Goal: Task Accomplishment & Management: Complete application form

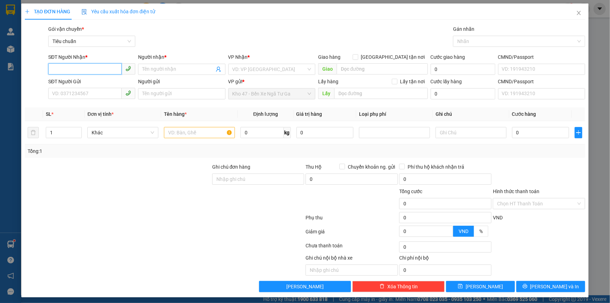
click at [102, 72] on input "SĐT Người Nhận *" at bounding box center [84, 68] width 73 height 11
type input "0397482008"
click at [161, 69] on input "Người nhận *" at bounding box center [178, 69] width 72 height 8
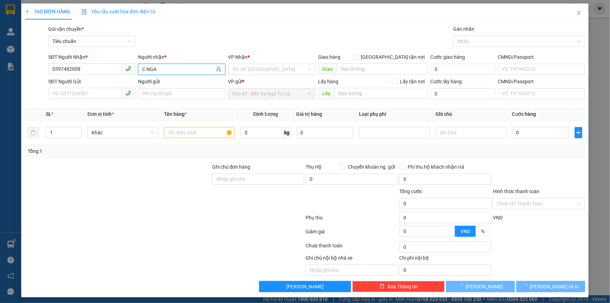
type input "C NGA"
click at [100, 212] on div at bounding box center [164, 219] width 281 height 14
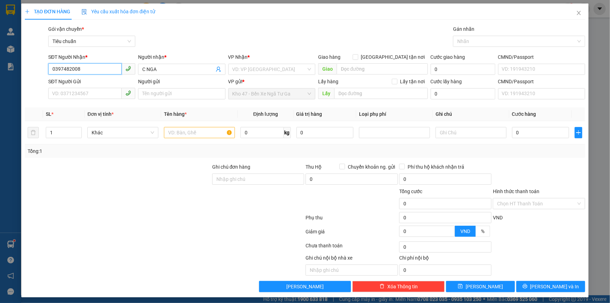
click at [81, 69] on input "0397482008" at bounding box center [84, 68] width 73 height 11
click at [255, 67] on input "search" at bounding box center [270, 69] width 74 height 10
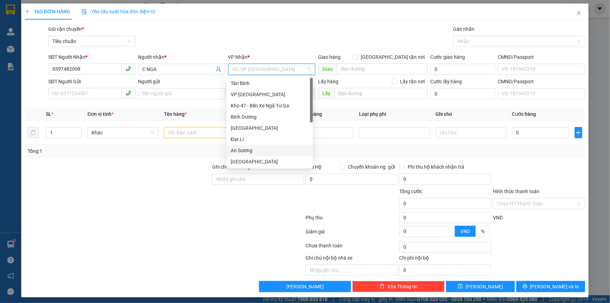
scroll to position [56, 0]
drag, startPoint x: 252, startPoint y: 120, endPoint x: 129, endPoint y: 97, distance: 125.3
click at [249, 119] on div "Hai Bà Trưng" at bounding box center [270, 117] width 78 height 8
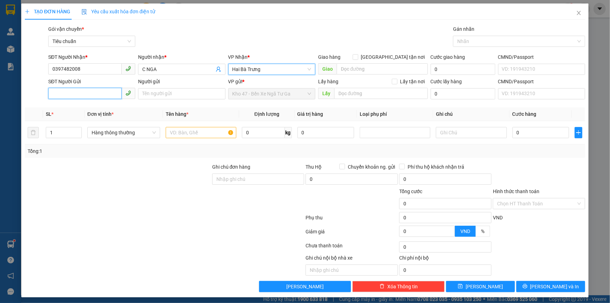
click at [100, 94] on input "SĐT Người Gửi" at bounding box center [84, 93] width 73 height 11
type input "0932420562"
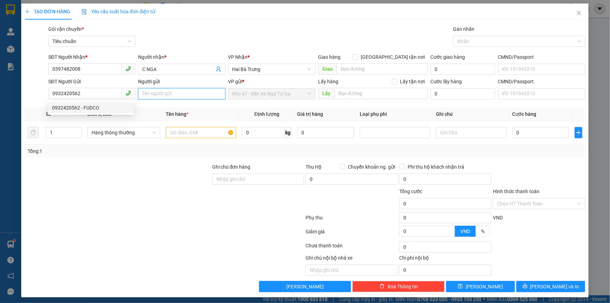
click at [151, 88] on input "Người gửi" at bounding box center [181, 93] width 87 height 11
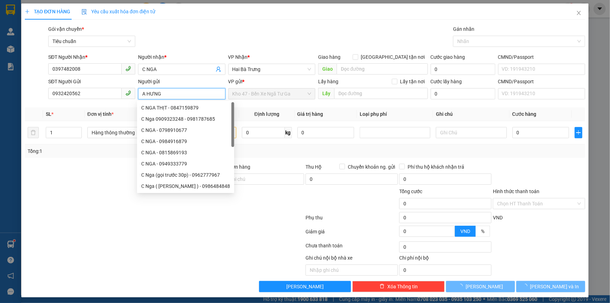
type input "A HƯNG"
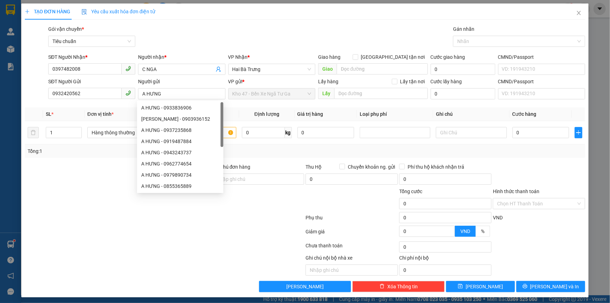
click at [75, 232] on div at bounding box center [164, 233] width 281 height 14
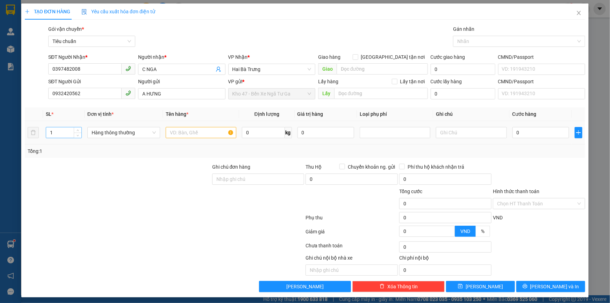
click at [68, 129] on input "1" at bounding box center [63, 132] width 35 height 10
type input "5"
click at [167, 133] on input "text" at bounding box center [201, 132] width 71 height 11
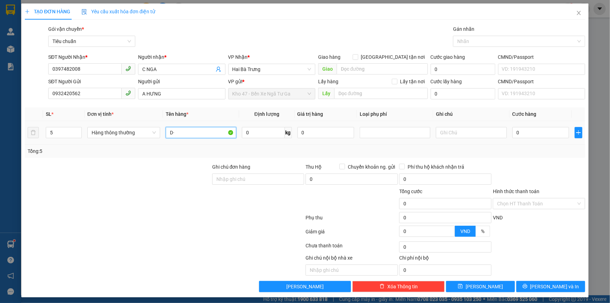
type input "D"
type input "ĐỒ INOX ( ĐÃ TƯ VẤN CHÍNH SÁCH VẬN CHUYỂN )"
click at [263, 130] on input "0" at bounding box center [263, 132] width 43 height 11
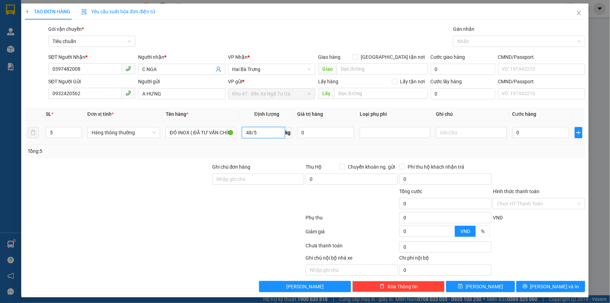
type input "10"
click at [265, 132] on input "10" at bounding box center [263, 132] width 43 height 11
click at [276, 144] on div "Tổng: 5" at bounding box center [305, 150] width 561 height 13
type input "40.000"
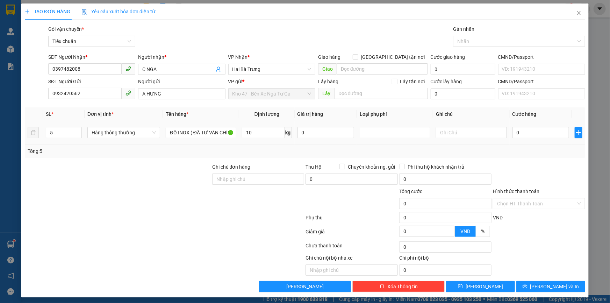
type input "40.000"
click at [257, 132] on input "10" at bounding box center [263, 132] width 43 height 11
type input "0"
click at [458, 135] on input "text" at bounding box center [471, 132] width 71 height 11
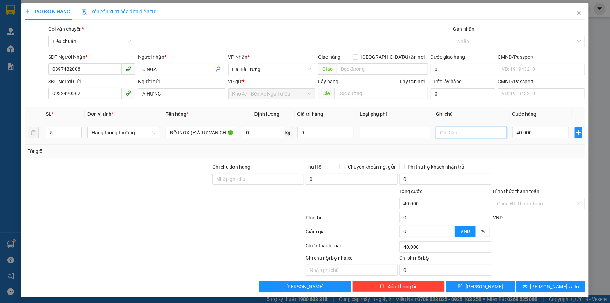
type input "0"
type input "4T CHỮ ĐEN ĐỎ + ( 4T DẸP DC BBC )"
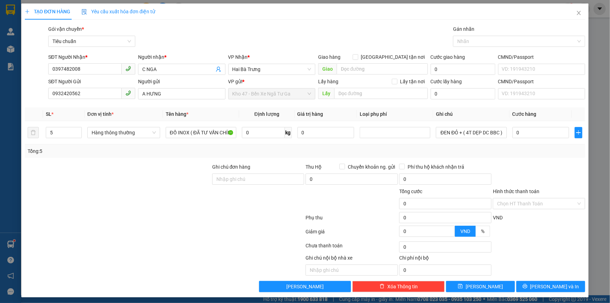
click at [542, 154] on div "Tổng: 5" at bounding box center [305, 151] width 555 height 8
click at [519, 134] on input "0" at bounding box center [541, 132] width 57 height 11
type input "4"
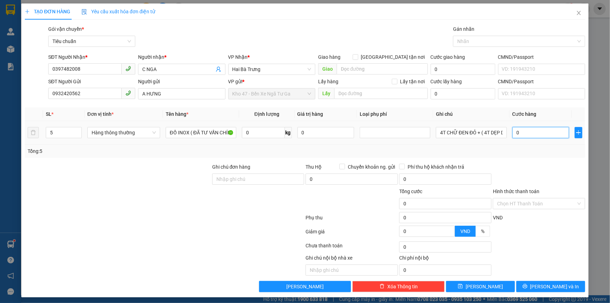
type input "4"
type input "40"
type input "40*"
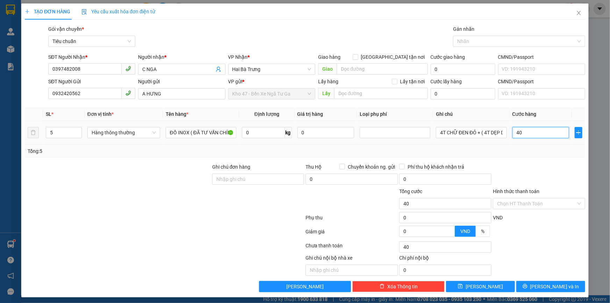
type input "0"
type input "160.000"
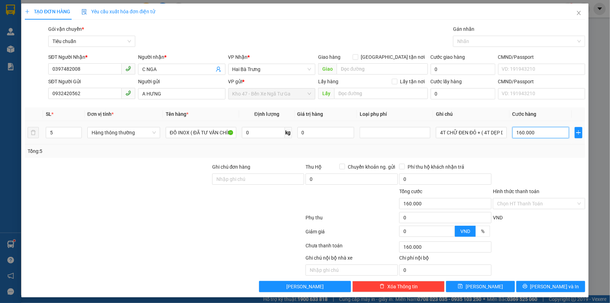
click at [515, 131] on input "160.000" at bounding box center [541, 132] width 57 height 11
type input "2"
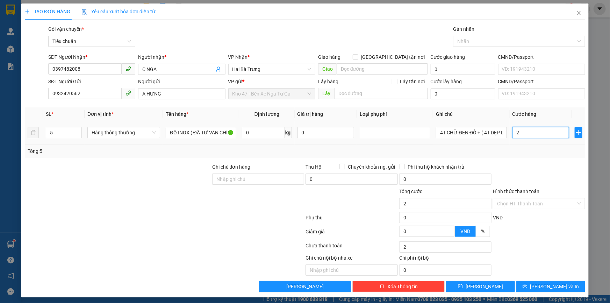
type input "20"
type input "200"
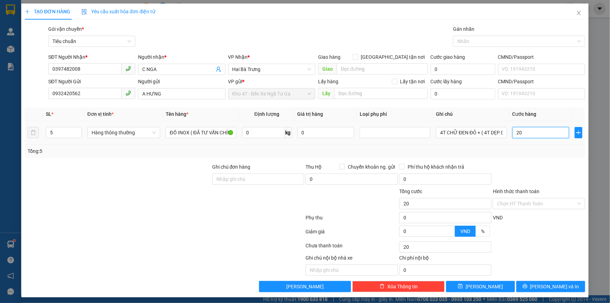
type input "200"
type input "200.000"
click at [521, 154] on div "Tổng: 5" at bounding box center [305, 151] width 555 height 8
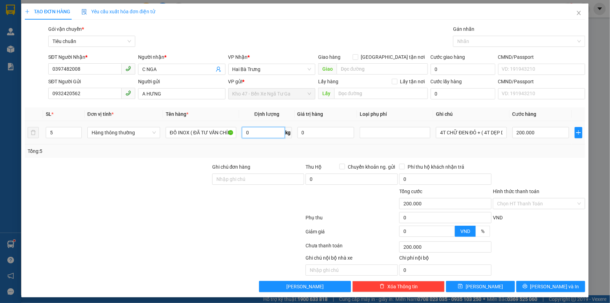
click at [254, 136] on input "0" at bounding box center [263, 132] width 43 height 11
type input "10"
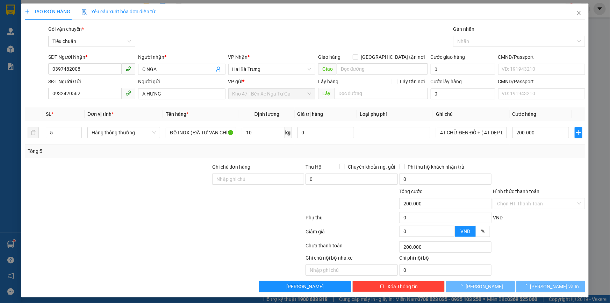
click at [260, 152] on div "Tổng: 5" at bounding box center [305, 151] width 555 height 8
type input "40.000"
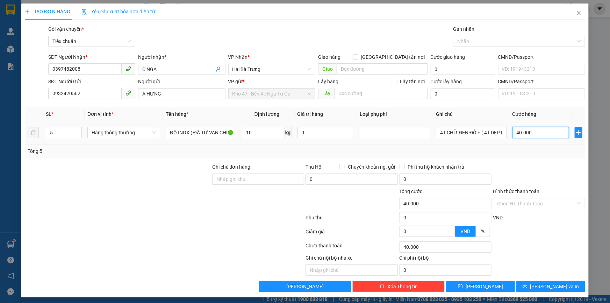
click at [539, 128] on input "40.000" at bounding box center [541, 132] width 57 height 11
type input "2"
type input "20"
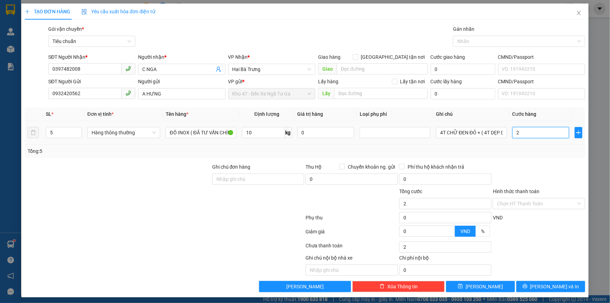
type input "20"
type input "200"
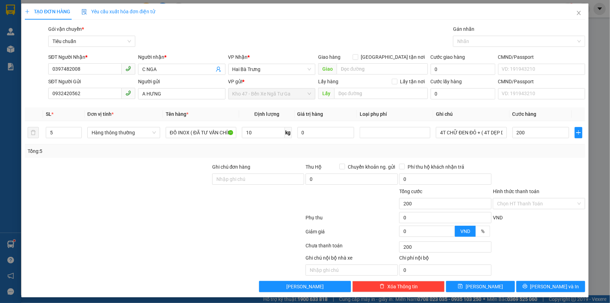
type input "200.000"
click at [542, 169] on div at bounding box center [539, 175] width 94 height 24
click at [536, 132] on input "200.000" at bounding box center [541, 132] width 57 height 11
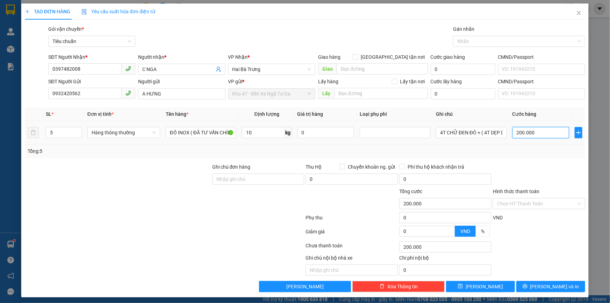
type input "2"
type input "22"
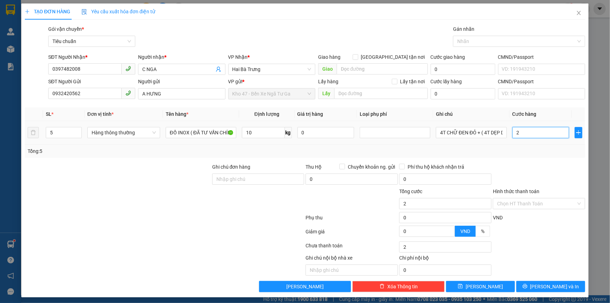
type input "22"
type input "220"
type input "220.000"
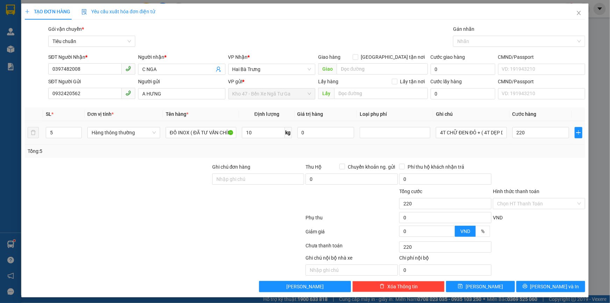
type input "220.000"
drag, startPoint x: 541, startPoint y: 157, endPoint x: 539, endPoint y: 162, distance: 6.0
click at [541, 157] on div "Tổng: 5" at bounding box center [305, 150] width 561 height 13
click at [548, 286] on span "[PERSON_NAME] và In" at bounding box center [555, 287] width 49 height 8
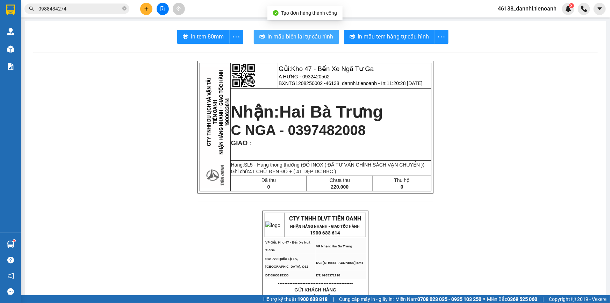
click at [318, 38] on span "In mẫu biên lai tự cấu hình" at bounding box center [301, 36] width 66 height 9
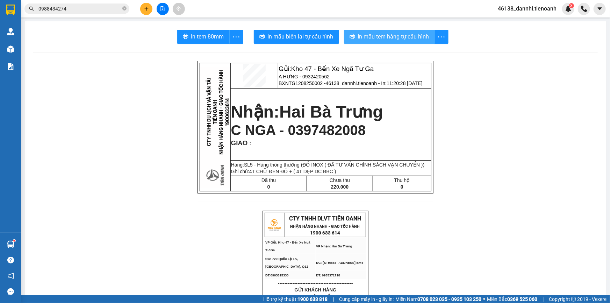
click at [401, 35] on span "In mẫu tem hàng tự cấu hình" at bounding box center [393, 36] width 71 height 9
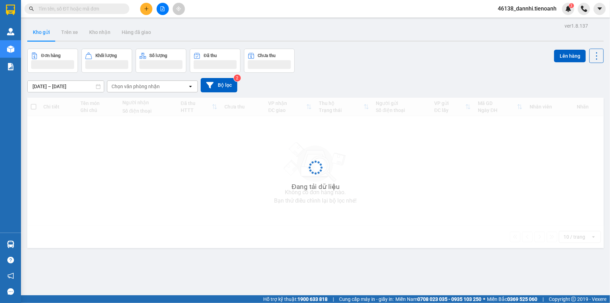
click at [65, 12] on input "text" at bounding box center [79, 9] width 83 height 8
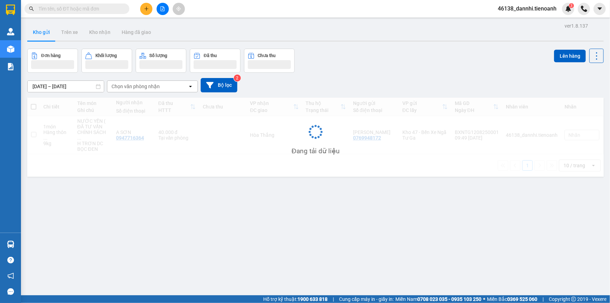
paste input "0397482008"
type input "0397482008"
